Goal: Information Seeking & Learning: Learn about a topic

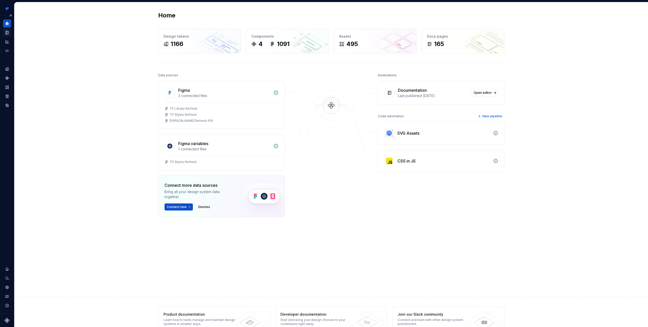
click at [8, 35] on icon "Documentation" at bounding box center [7, 32] width 5 height 5
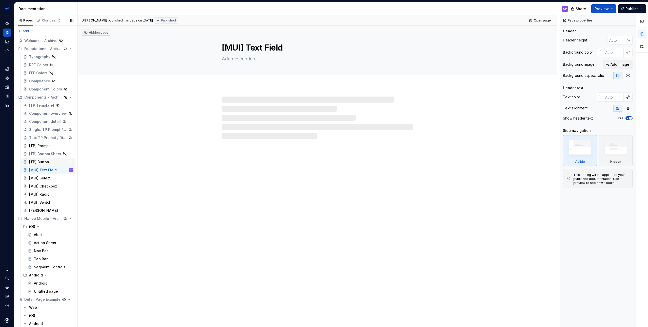
click at [50, 162] on div "[TP] Button" at bounding box center [51, 162] width 44 height 7
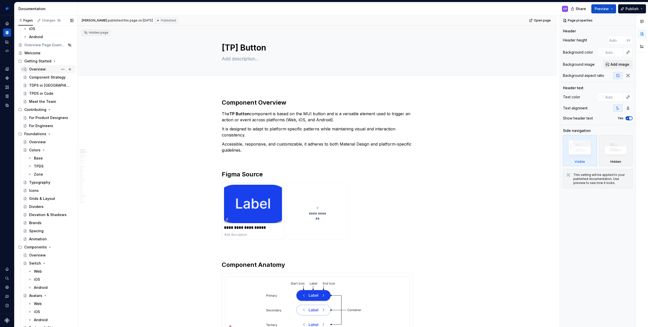
scroll to position [299, 0]
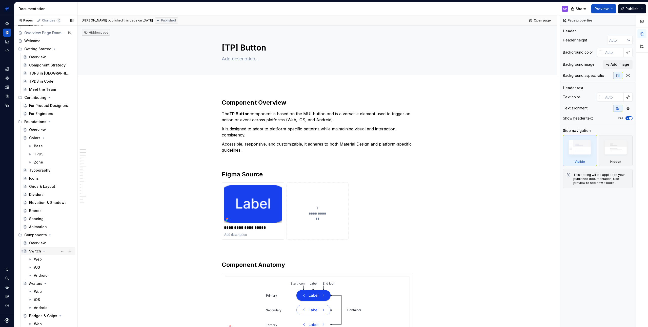
click at [31, 253] on div "Switch" at bounding box center [35, 251] width 12 height 5
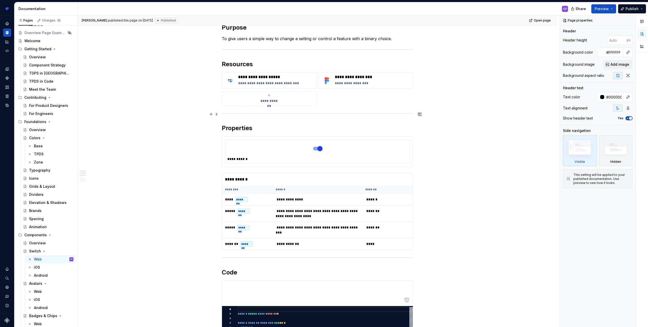
scroll to position [100, 0]
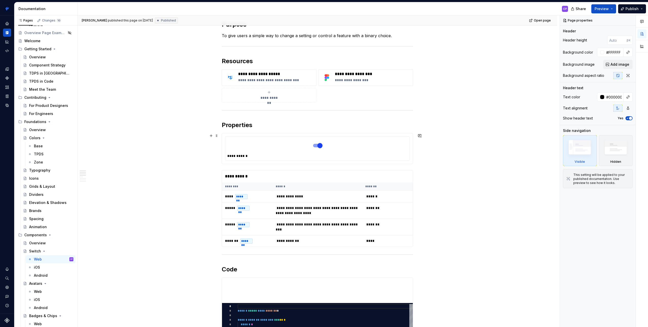
click at [252, 146] on div at bounding box center [317, 146] width 180 height 14
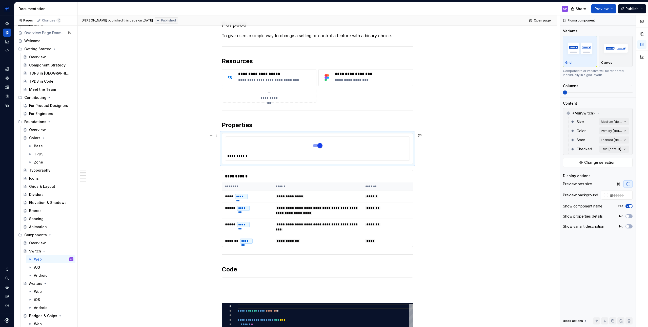
type textarea "*"
click at [301, 147] on div at bounding box center [317, 146] width 180 height 14
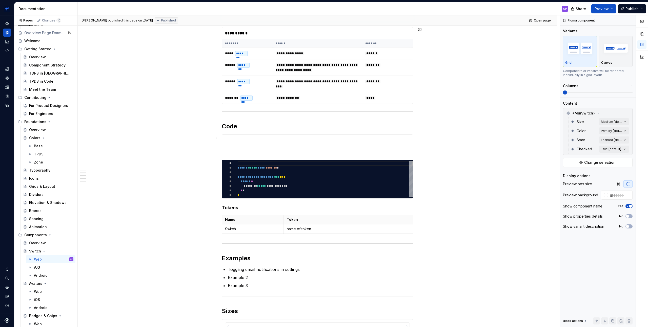
scroll to position [253, 0]
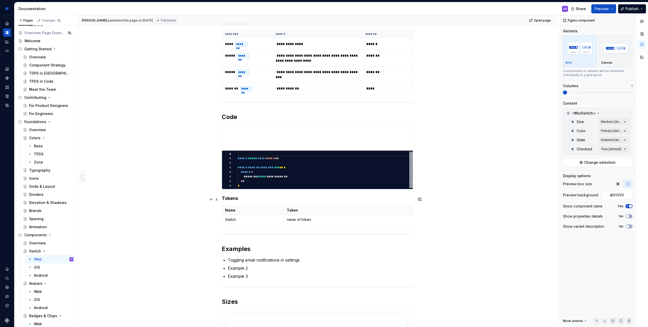
click at [219, 197] on div "**********" at bounding box center [317, 260] width 479 height 851
click at [226, 195] on div "**********" at bounding box center [317, 214] width 191 height 735
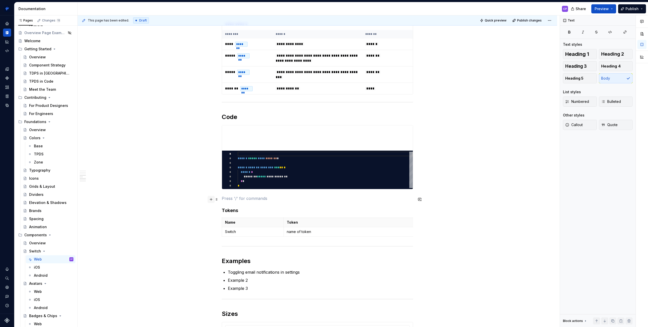
click at [212, 201] on button "button" at bounding box center [210, 199] width 7 height 7
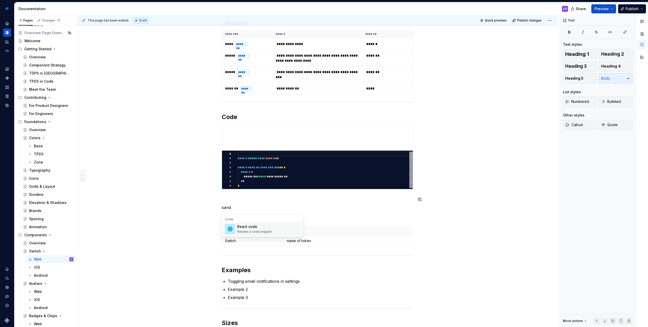
click at [264, 230] on div "Render a code snippet" at bounding box center [254, 232] width 34 height 4
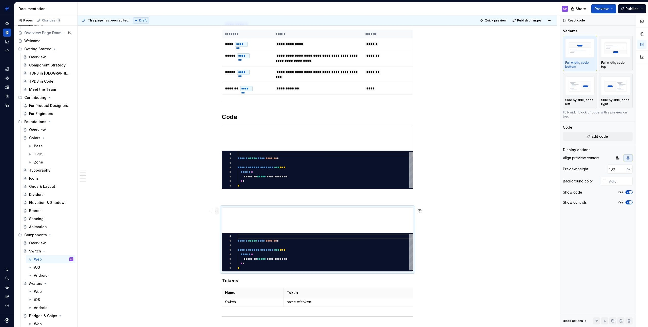
click at [216, 212] on span at bounding box center [216, 211] width 4 height 7
click at [233, 256] on div "Delete" at bounding box center [240, 255] width 33 height 5
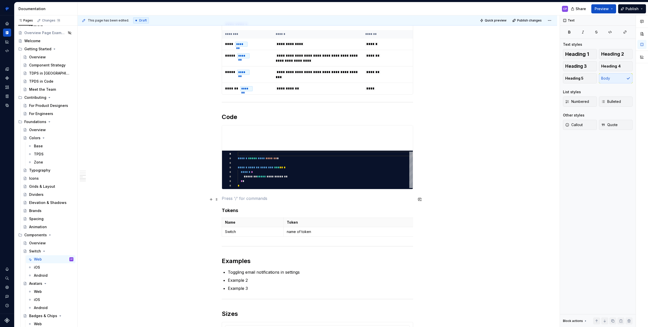
click at [228, 198] on p at bounding box center [317, 199] width 191 height 6
click at [211, 200] on button "button" at bounding box center [210, 199] width 7 height 7
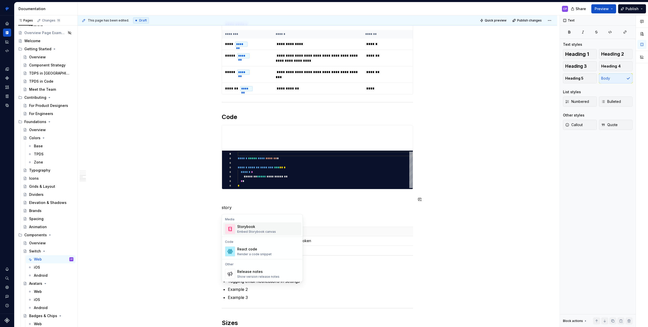
click at [249, 225] on div "Storybook" at bounding box center [256, 226] width 39 height 5
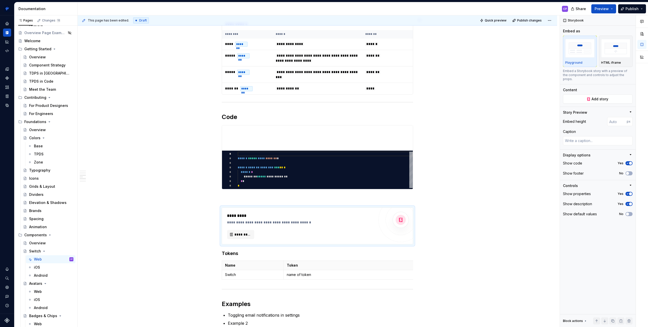
type textarea "*"
